Goal: Navigation & Orientation: Find specific page/section

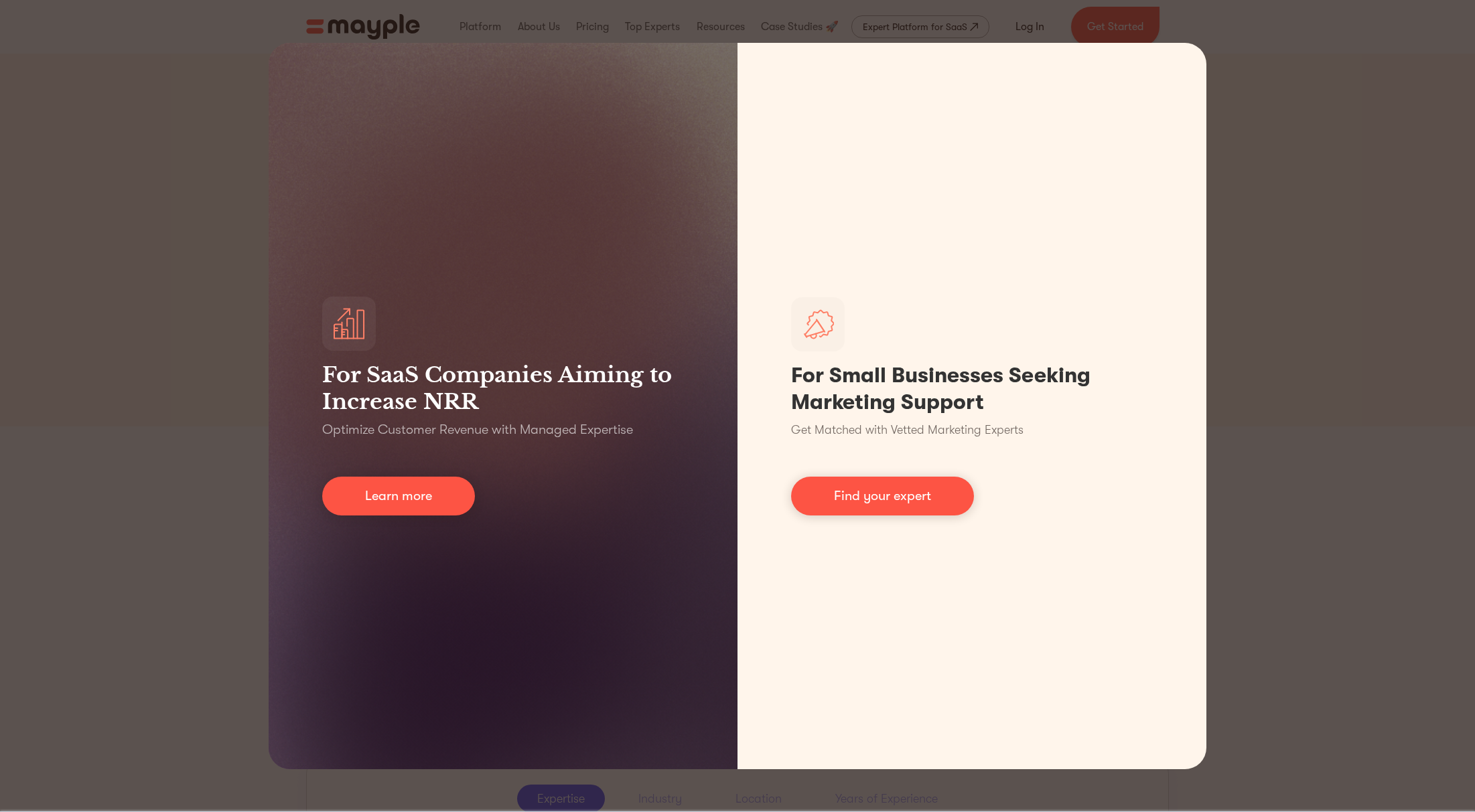
click at [243, 169] on div "For SaaS Companies Aiming to Increase NRR Optimize Customer Revenue with Manage…" at bounding box center [738, 406] width 1475 height 812
click at [1375, 66] on div "For SaaS Companies Aiming to Increase NRR Optimize Customer Revenue with Manage…" at bounding box center [738, 406] width 1475 height 812
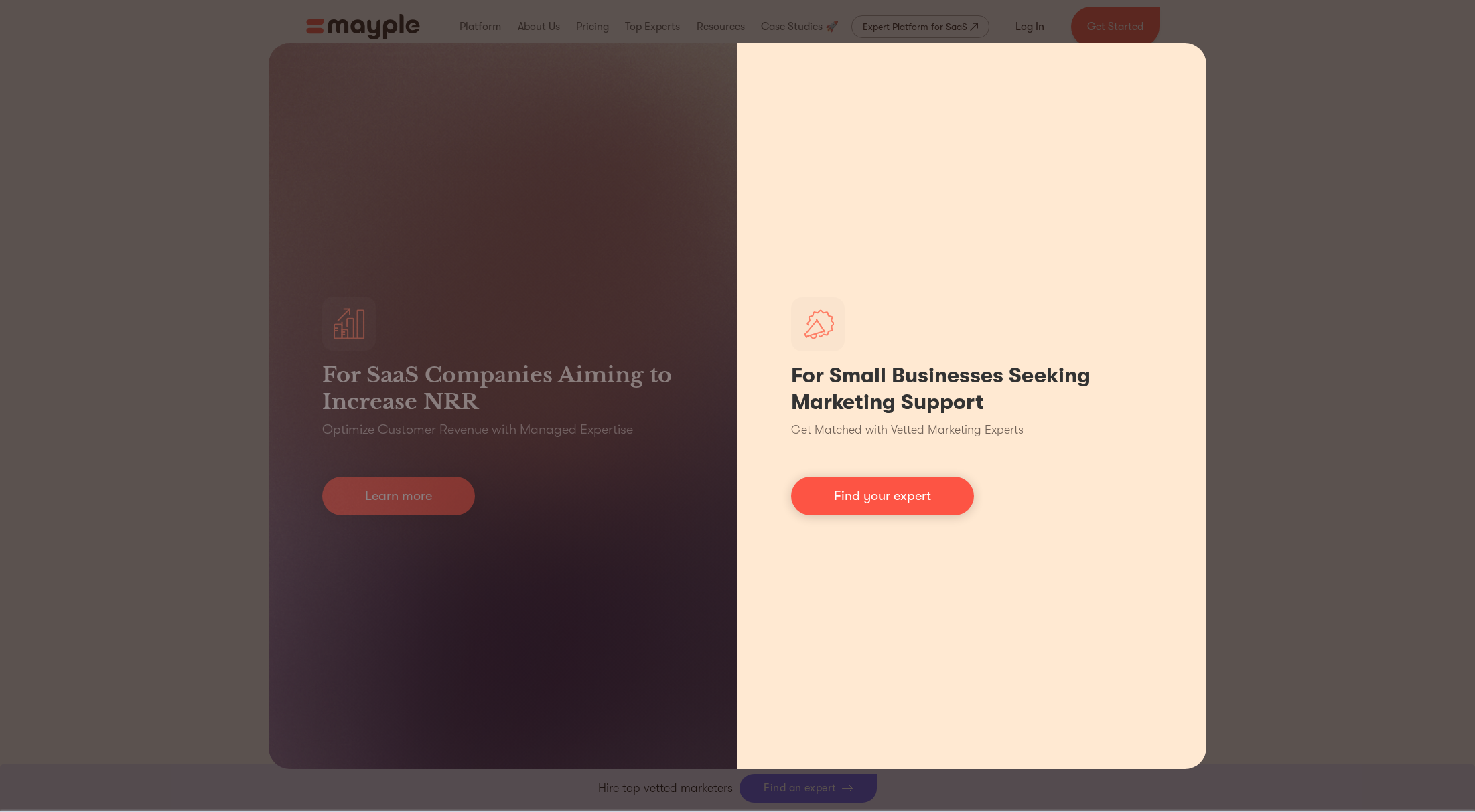
drag, startPoint x: 1103, startPoint y: 144, endPoint x: 1063, endPoint y: 296, distance: 157.2
click at [1063, 296] on div "For Small Businesses Seeking Marketing Support Get Matched with Vetted Marketin…" at bounding box center [972, 406] width 469 height 726
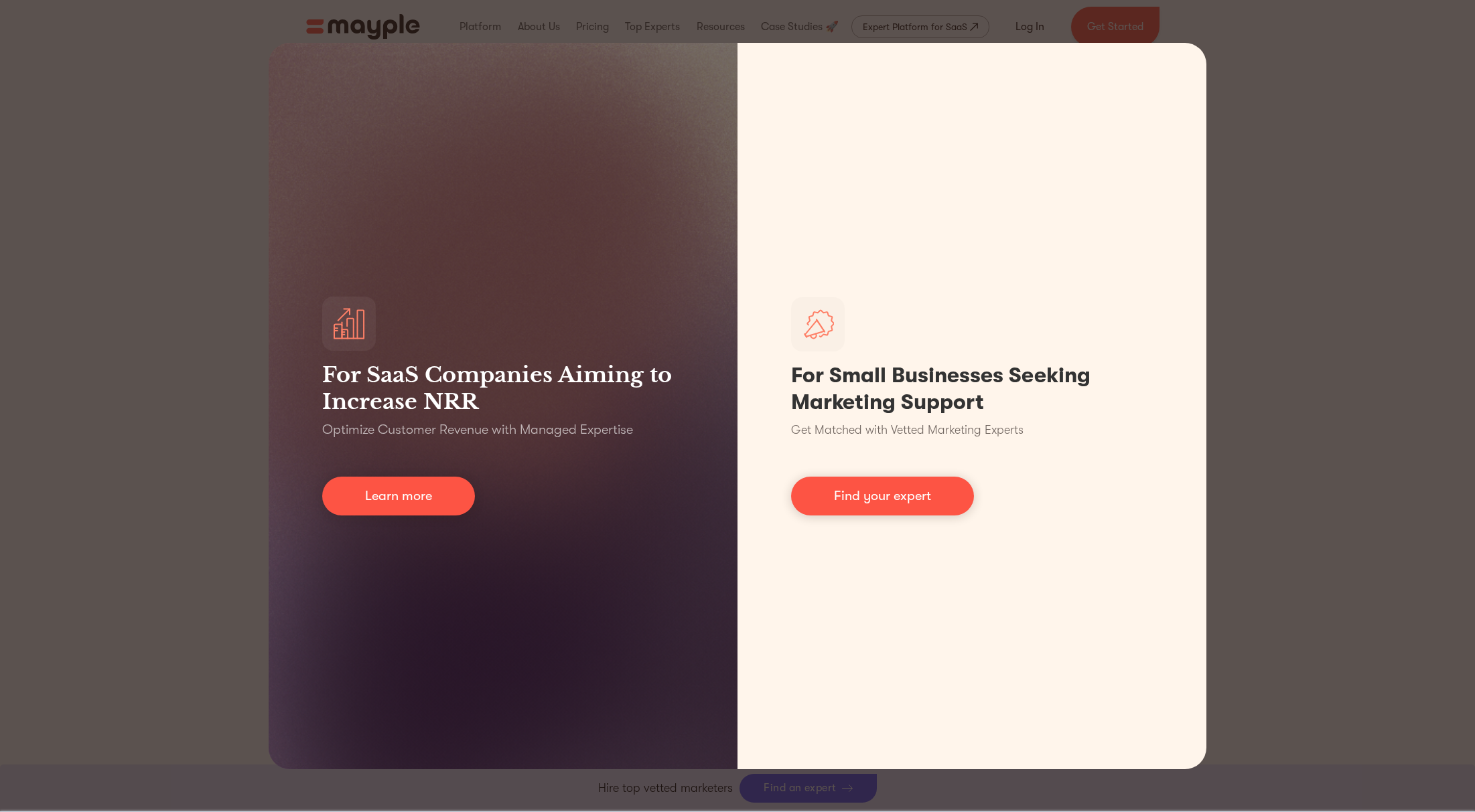
click at [362, 23] on div "For SaaS Companies Aiming to Increase NRR Optimize Customer Revenue with Manage…" at bounding box center [738, 406] width 1475 height 812
click at [483, 28] on div "For SaaS Companies Aiming to Increase NRR Optimize Customer Revenue with Manage…" at bounding box center [738, 406] width 1475 height 812
click at [530, 27] on div "For SaaS Companies Aiming to Increase NRR Optimize Customer Revenue with Manage…" at bounding box center [738, 406] width 1475 height 812
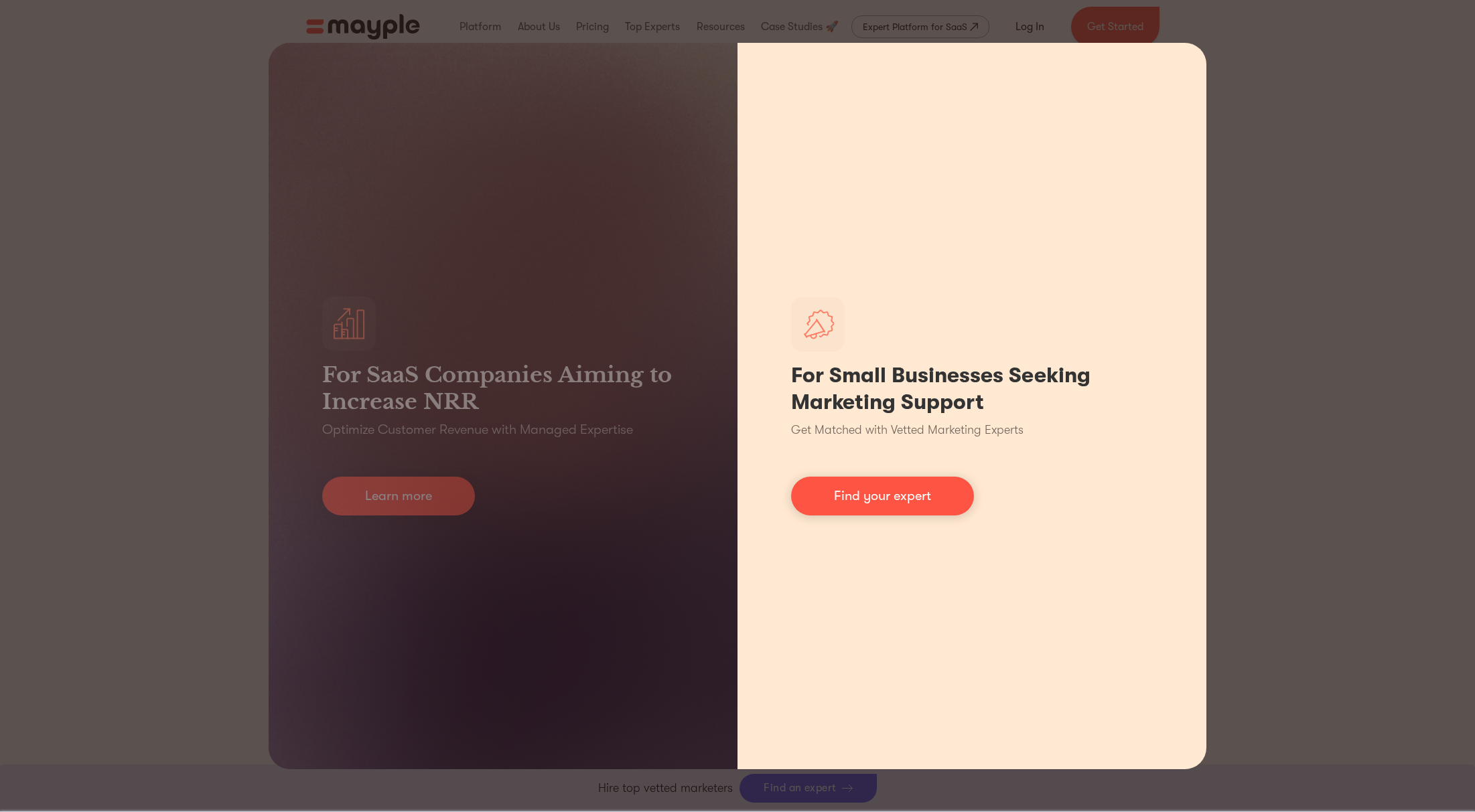
click at [1159, 538] on div "For Small Businesses Seeking Marketing Support Get Matched with Vetted Marketin…" at bounding box center [972, 406] width 469 height 726
click at [889, 489] on link "Find your expert" at bounding box center [883, 496] width 183 height 39
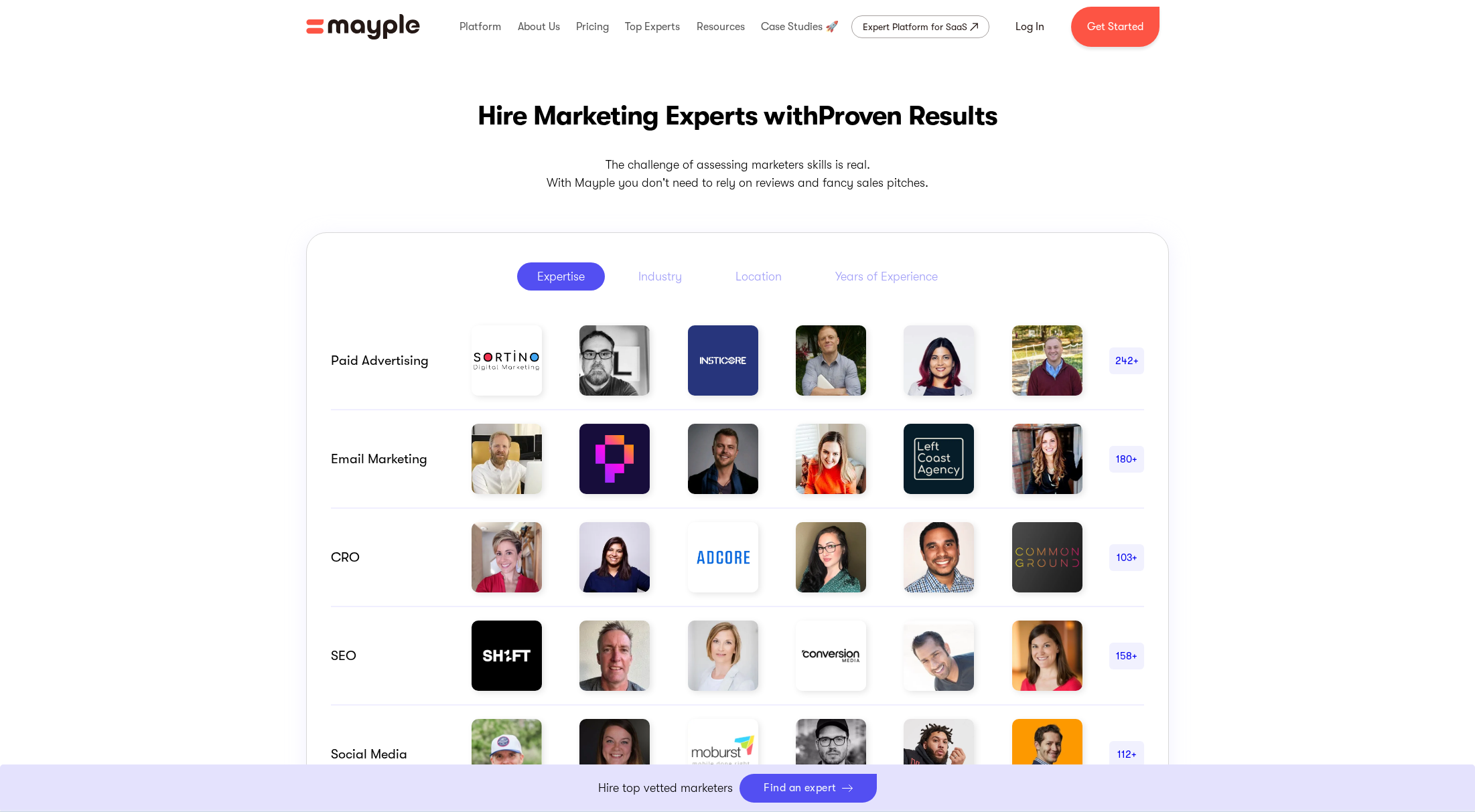
scroll to position [514, 0]
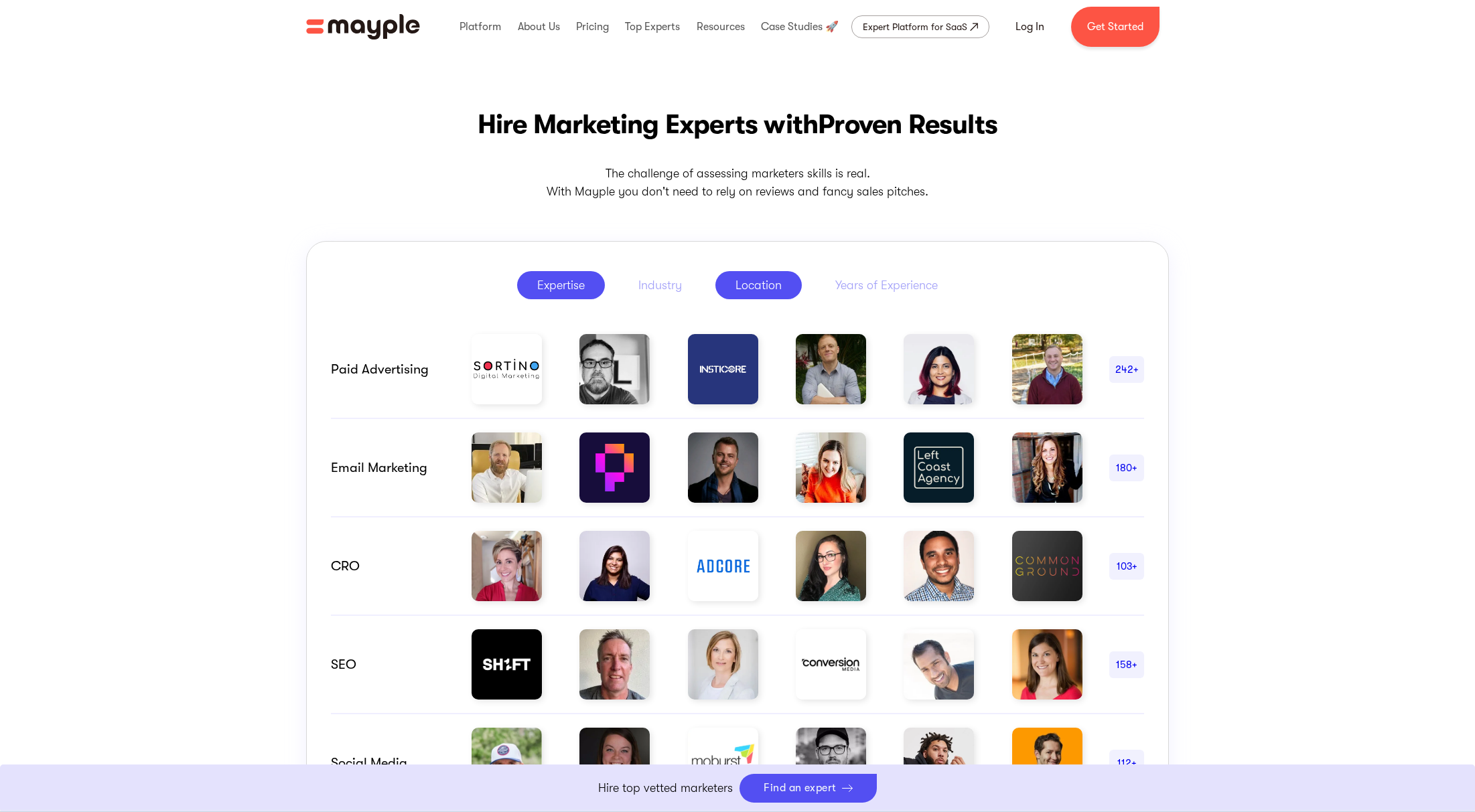
click at [775, 289] on div "Location" at bounding box center [758, 285] width 46 height 16
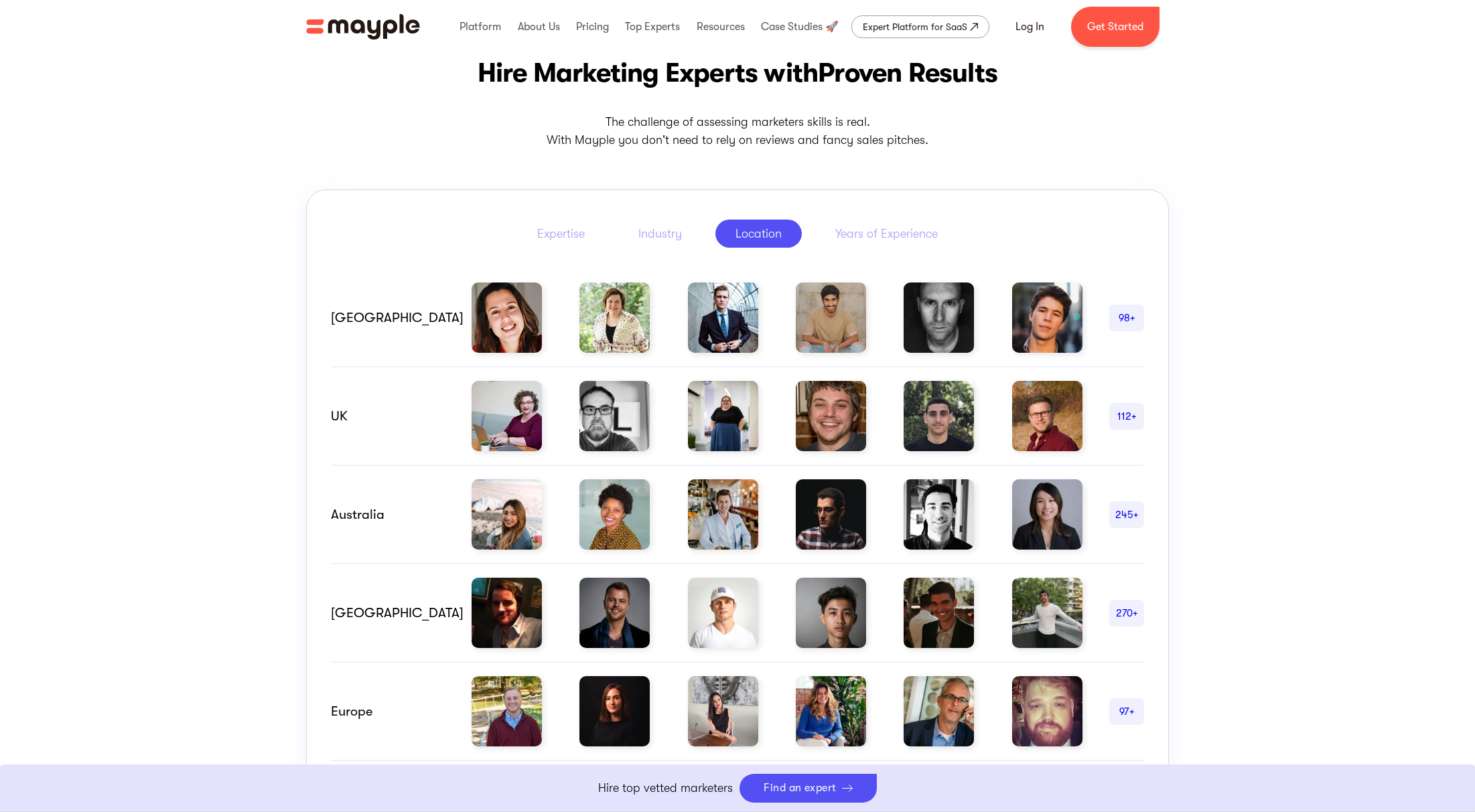
scroll to position [583, 0]
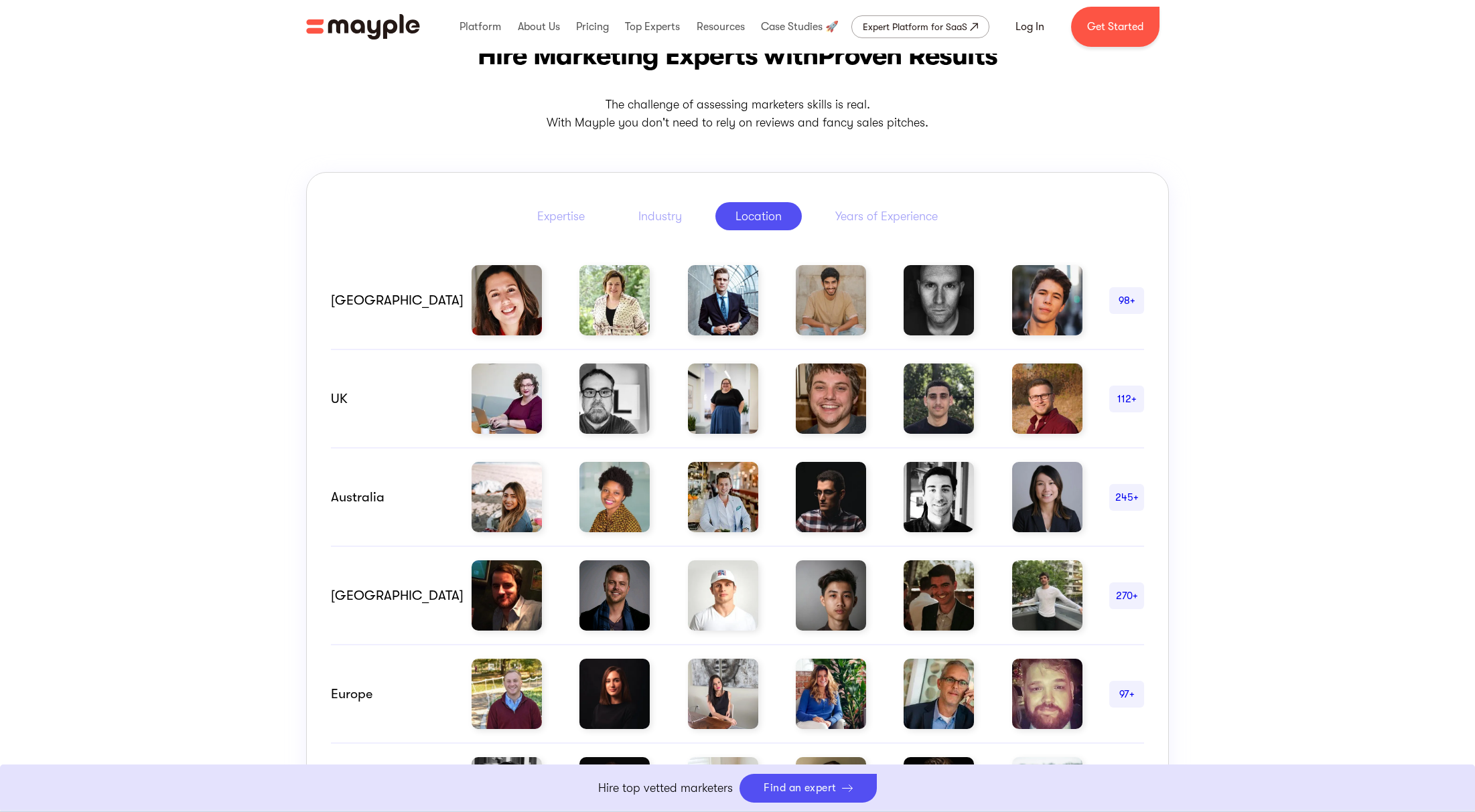
click at [333, 401] on div "UK" at bounding box center [388, 399] width 114 height 16
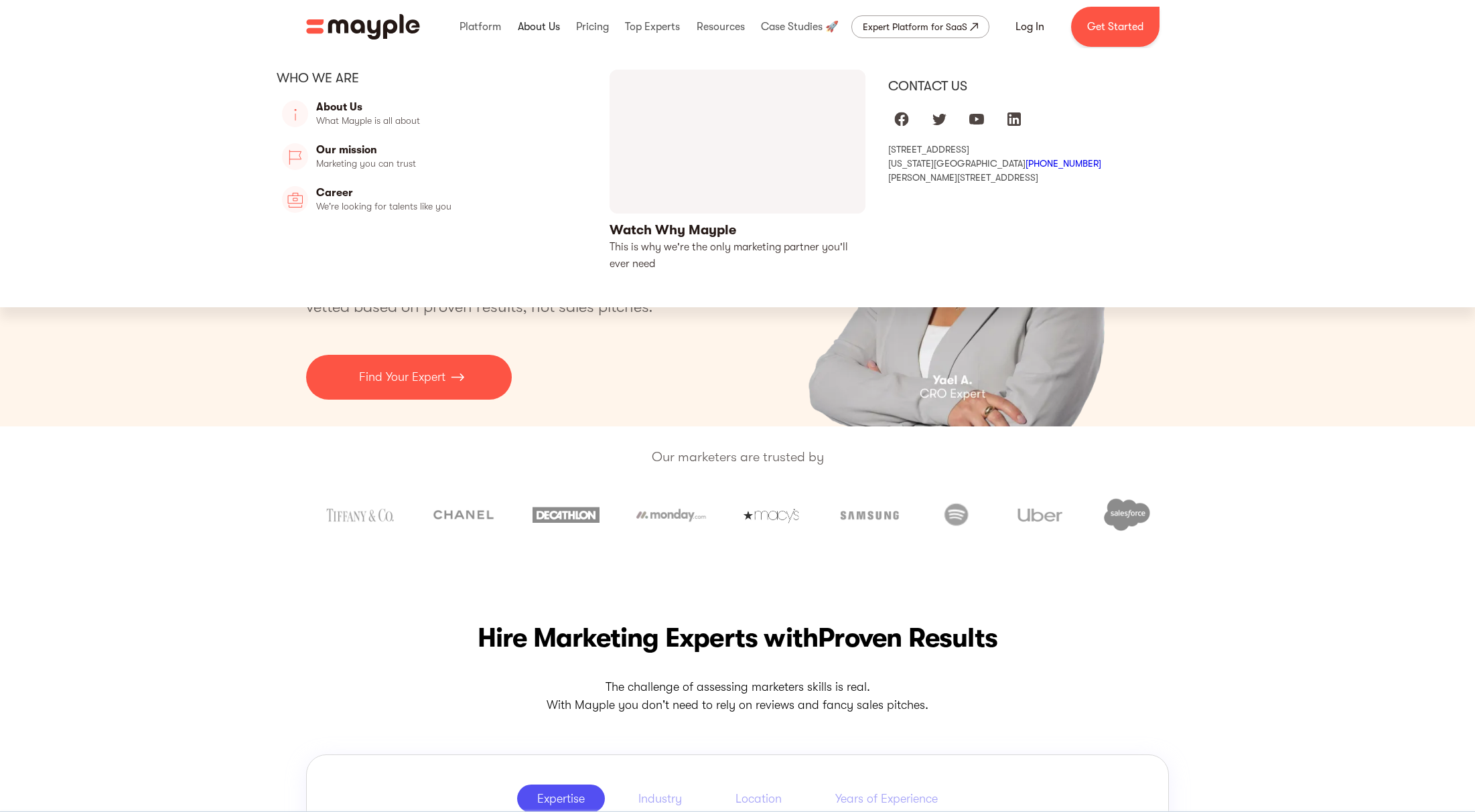
click at [538, 24] on link at bounding box center [538, 26] width 49 height 43
